Goal: Obtain resource: Download file/media

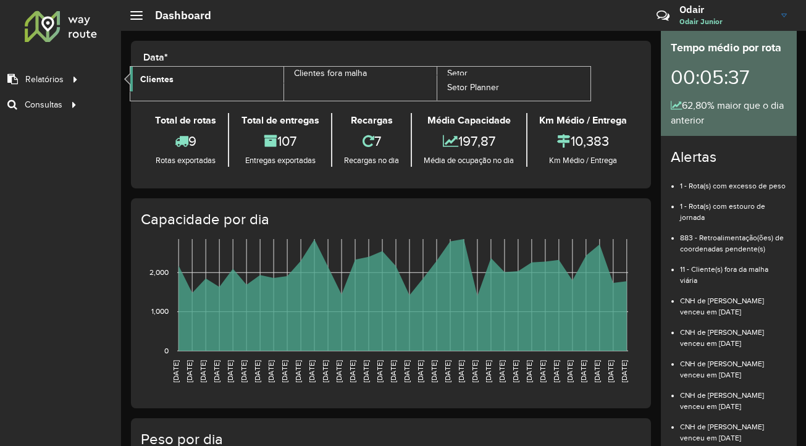
click at [192, 80] on link "Clientes" at bounding box center [206, 79] width 153 height 25
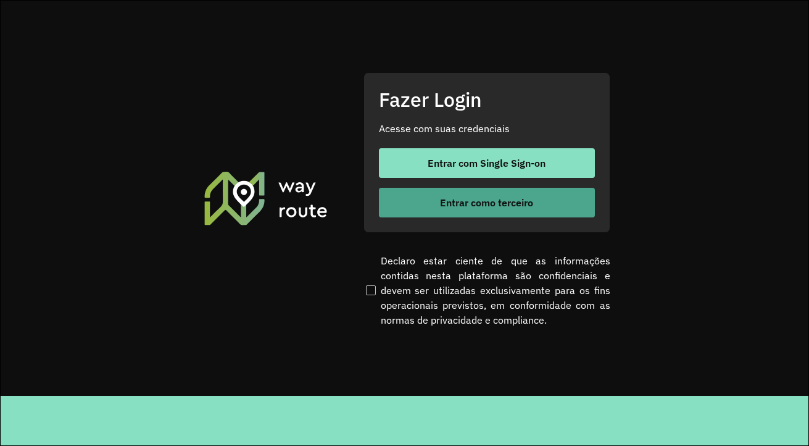
click at [492, 207] on span "Entrar como terceiro" at bounding box center [486, 203] width 93 height 10
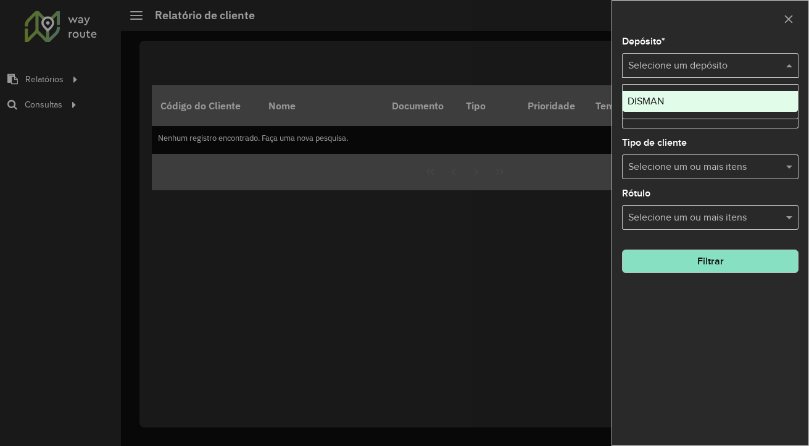
click at [711, 70] on input "text" at bounding box center [699, 66] width 140 height 15
click at [706, 100] on div "DISMAN" at bounding box center [710, 101] width 175 height 21
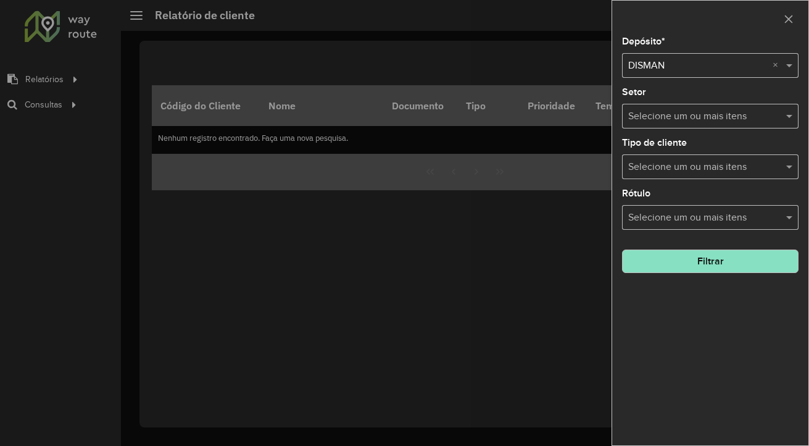
click at [699, 125] on div "Selecione um ou mais itens" at bounding box center [710, 116] width 177 height 25
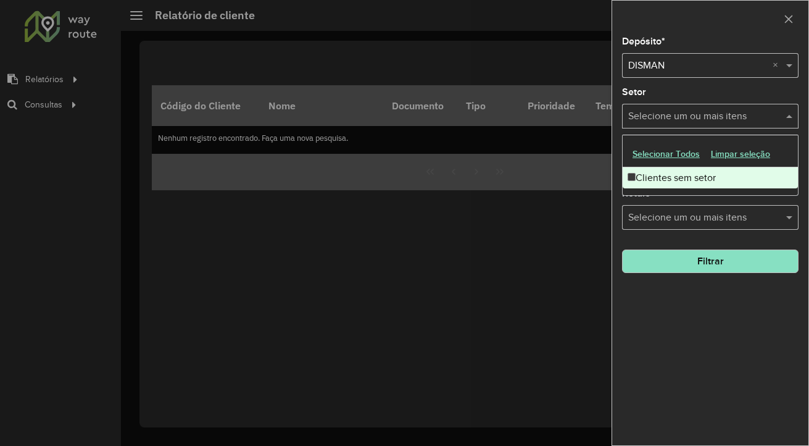
click at [692, 301] on div "Depósito * Selecione um depósito × DISMAN × Setor Selecione um ou mais itens Ti…" at bounding box center [711, 241] width 196 height 408
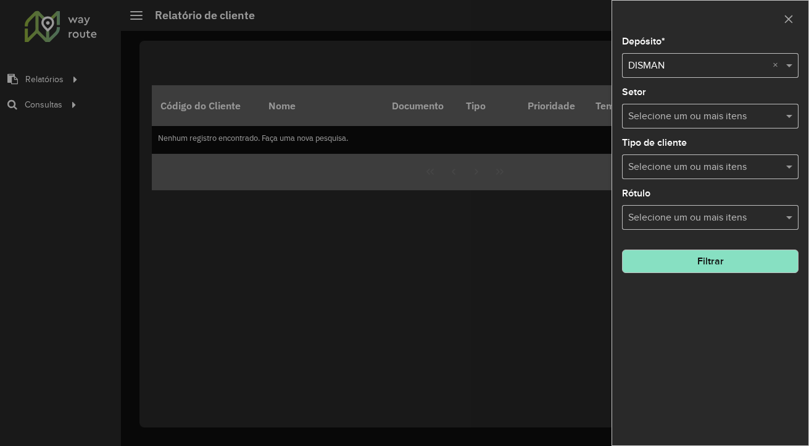
click at [693, 264] on button "Filtrar" at bounding box center [710, 260] width 177 height 23
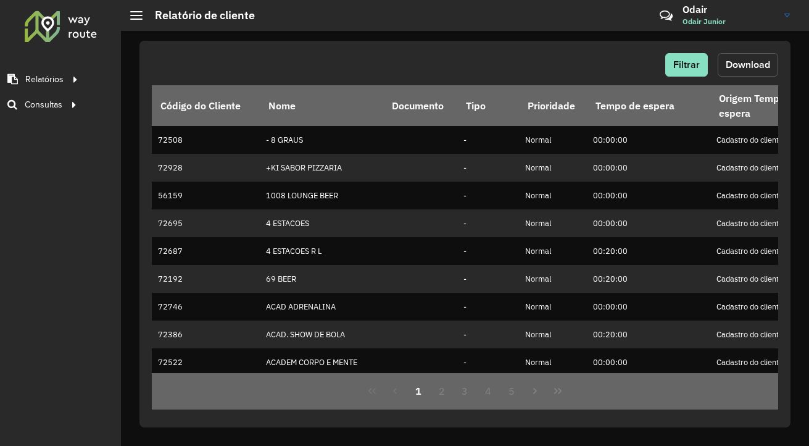
click at [763, 73] on button "Download" at bounding box center [748, 64] width 61 height 23
click at [133, 19] on span at bounding box center [136, 19] width 12 height 1
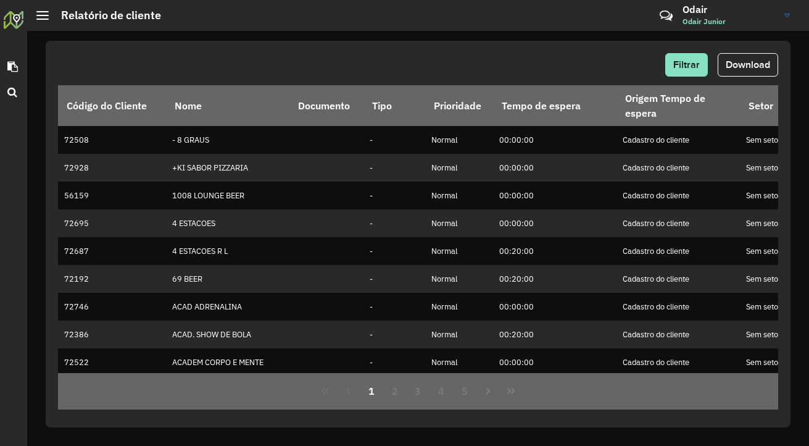
click at [42, 22] on hb-header "Relatório de cliente Críticas? Dúvidas? Elogios? Sugestões? Entre em contato co…" at bounding box center [418, 15] width 782 height 31
click at [42, 21] on div "Relatório de cliente" at bounding box center [98, 16] width 125 height 14
click at [43, 16] on div at bounding box center [42, 15] width 12 height 9
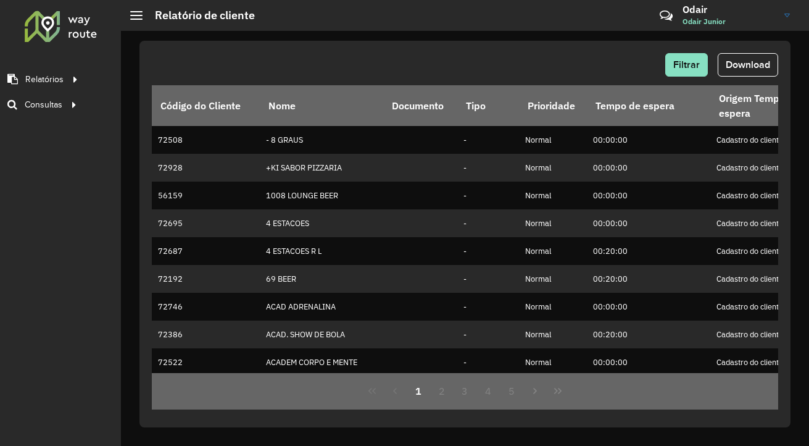
click at [64, 155] on div "Roteirizador AmbevTech Relatórios Clientes Clientes fora malha Setor Setor Plan…" at bounding box center [60, 223] width 121 height 446
